Goal: Task Accomplishment & Management: Manage account settings

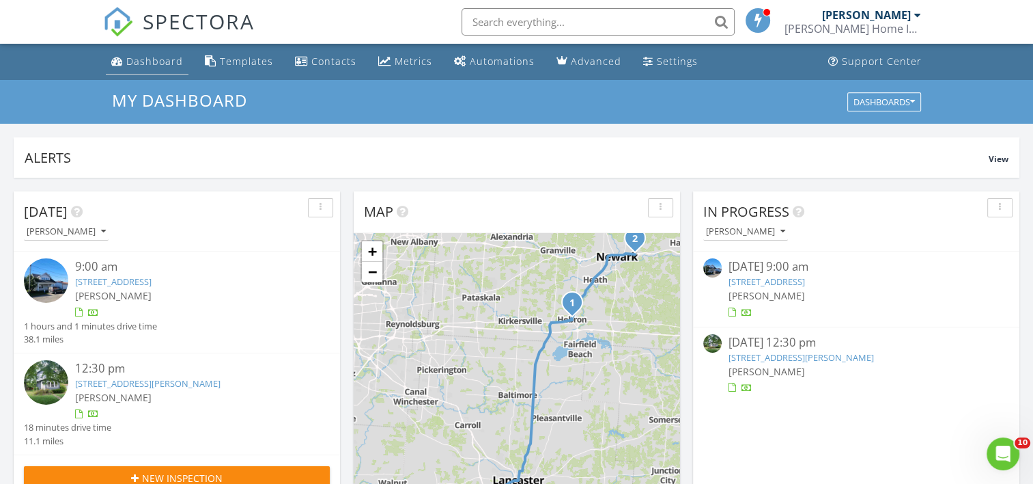
drag, startPoint x: 0, startPoint y: 0, endPoint x: 124, endPoint y: 63, distance: 138.7
click at [124, 63] on link "Dashboard" at bounding box center [147, 61] width 83 height 25
click at [115, 384] on link "[STREET_ADDRESS][PERSON_NAME]" at bounding box center [147, 383] width 145 height 12
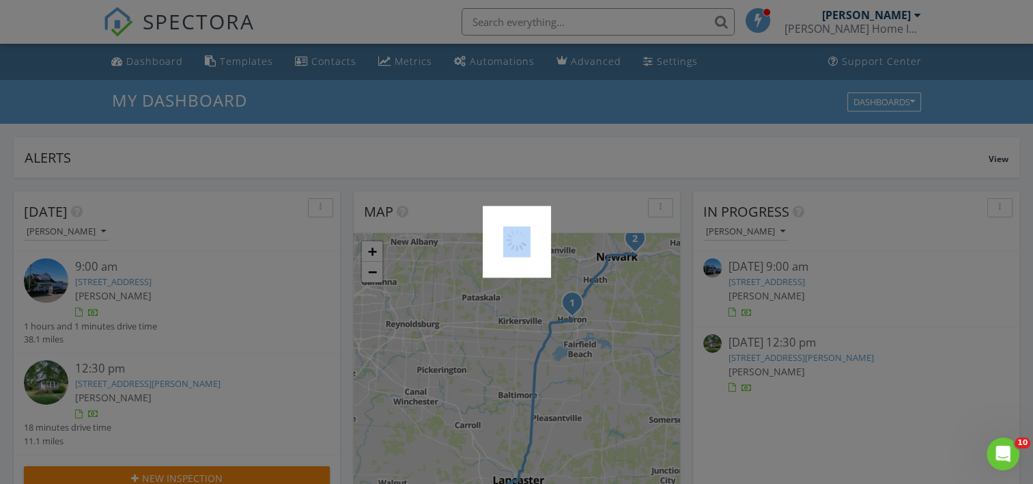
click at [115, 384] on div at bounding box center [516, 242] width 1033 height 484
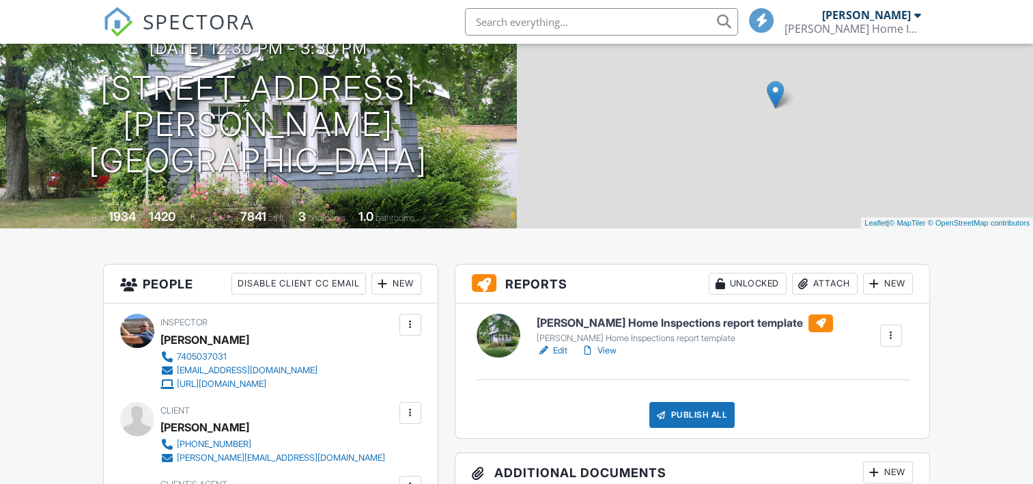
click at [555, 351] on link "Edit" at bounding box center [552, 351] width 31 height 14
